Goal: Task Accomplishment & Management: Manage account settings

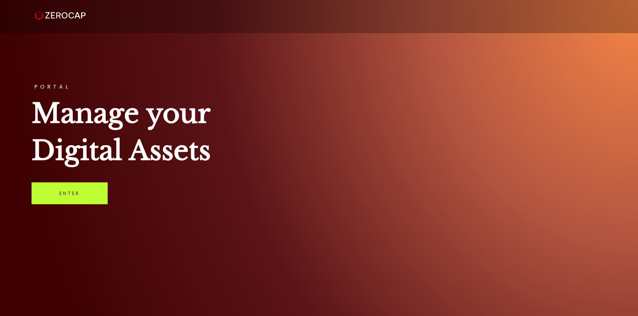
click at [69, 196] on link "Enter" at bounding box center [70, 194] width 76 height 22
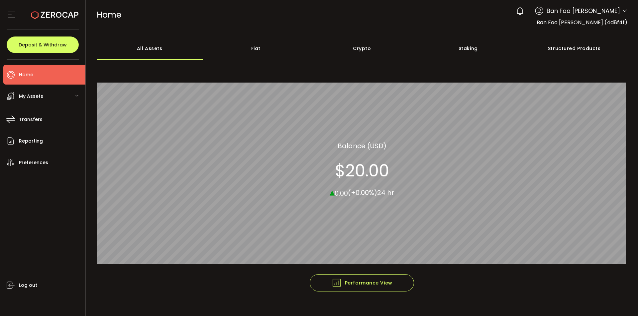
click at [591, 12] on span "Ban Foo Lau" at bounding box center [582, 10] width 73 height 9
click at [51, 75] on li "Home" at bounding box center [44, 75] width 82 height 20
click at [41, 97] on span "My Assets" at bounding box center [31, 97] width 24 height 10
click at [622, 10] on icon at bounding box center [624, 10] width 5 height 5
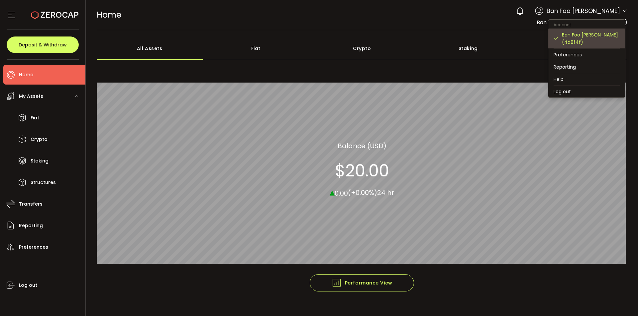
click at [594, 35] on div "Ban Foo Lau (4d8f4f)" at bounding box center [591, 38] width 58 height 15
click at [594, 34] on div "Ban Foo Lau (4d8f4f)" at bounding box center [591, 38] width 58 height 15
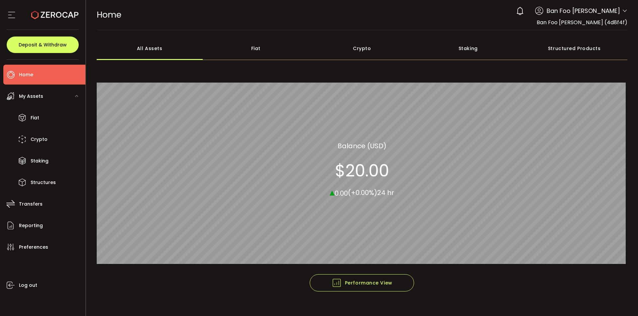
click at [40, 95] on span "My Assets" at bounding box center [31, 97] width 24 height 10
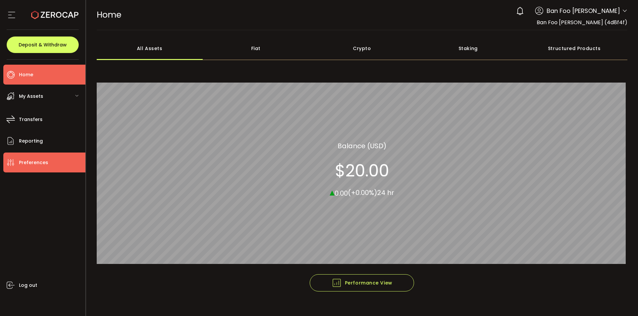
click at [44, 161] on span "Preferences" at bounding box center [33, 163] width 29 height 10
